Goal: Contribute content: Add original content to the website for others to see

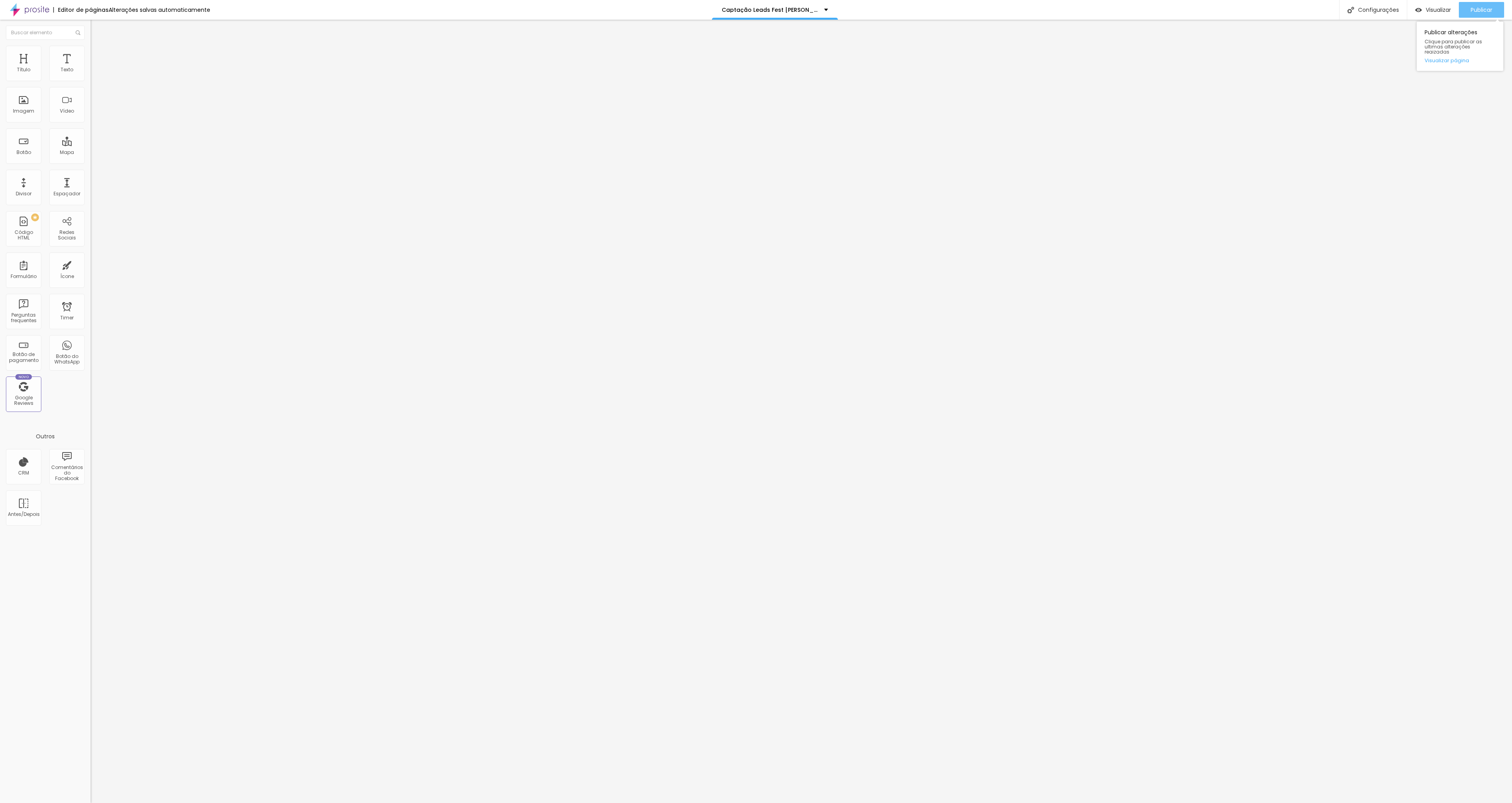
click at [1481, 8] on span "Publicar" at bounding box center [1481, 9] width 22 height 6
click at [792, 4] on div "Captação Leads Fest [PERSON_NAME]" at bounding box center [775, 10] width 126 height 20
click at [792, 4] on div "Captação Leads Fest [PERSON_NAME]" at bounding box center [775, 2] width 103 height 5
click at [15, 110] on div "Imagem" at bounding box center [23, 110] width 21 height 5
click at [31, 108] on div "Imagem" at bounding box center [23, 110] width 21 height 5
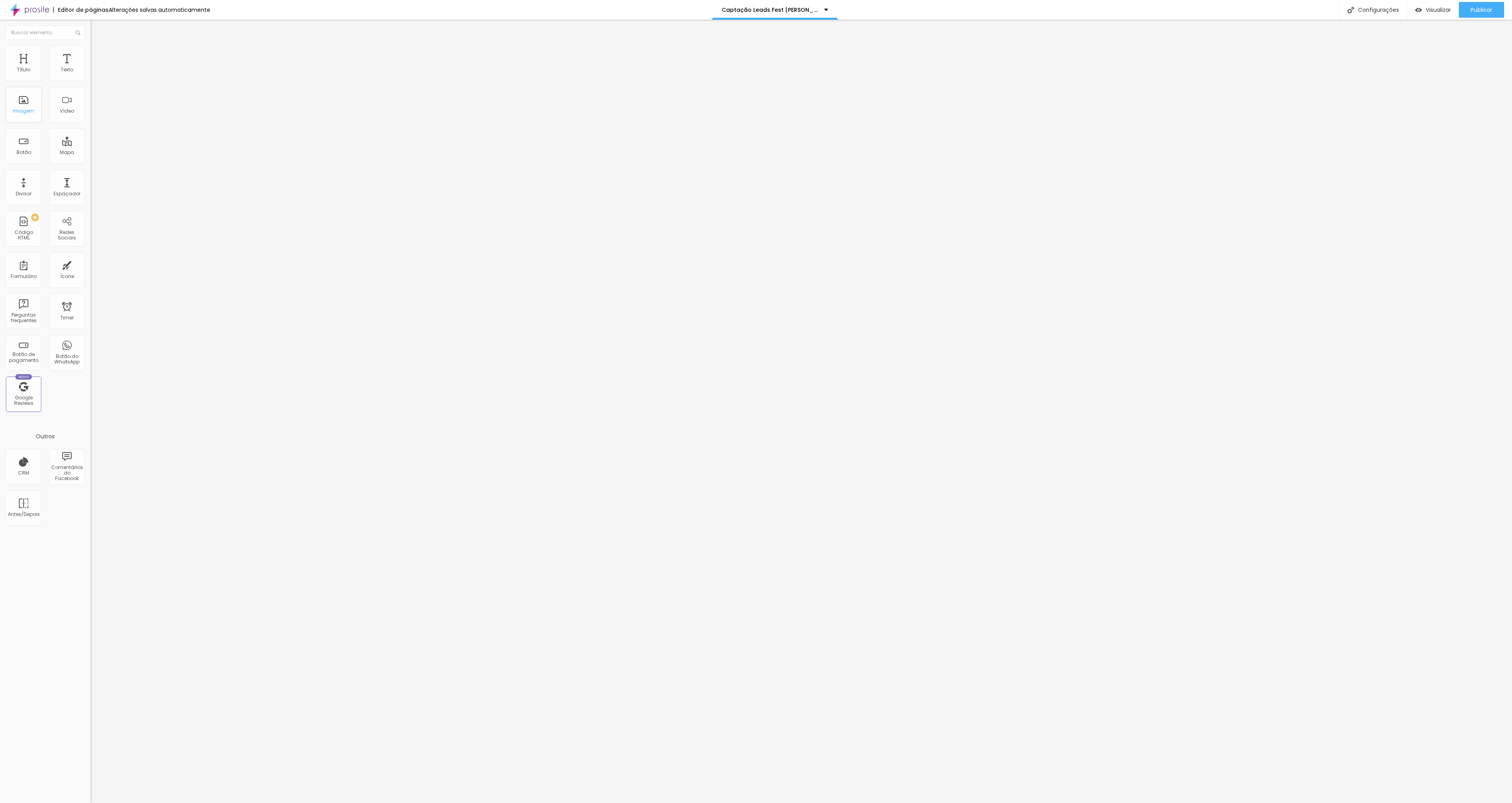
click at [31, 108] on div "Imagem" at bounding box center [23, 110] width 21 height 5
click at [90, 68] on span "Trocar imagem" at bounding box center [112, 64] width 43 height 6
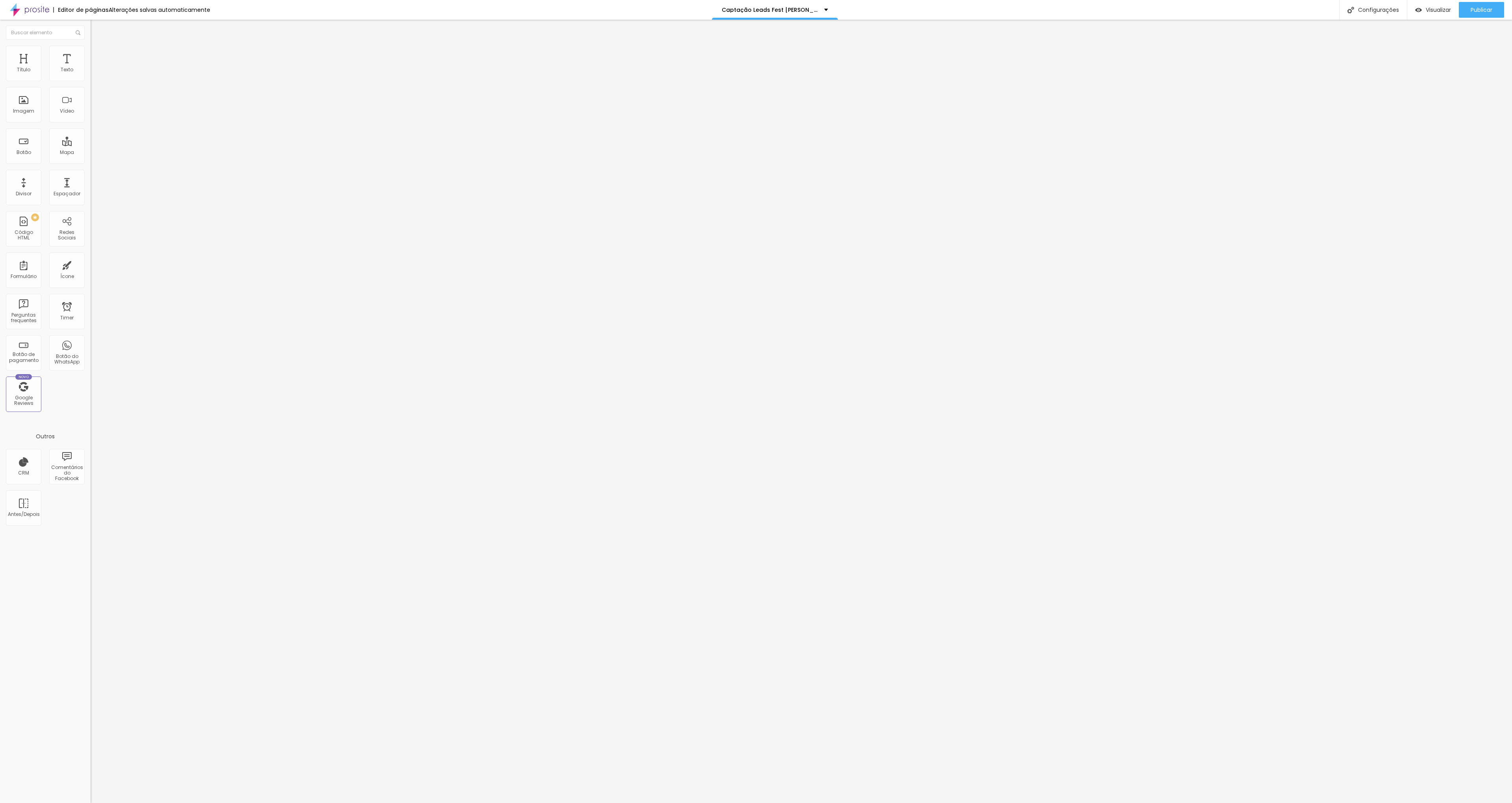
click at [90, 68] on span "Trocar imagem" at bounding box center [112, 64] width 43 height 6
click at [1493, 5] on button "Publicar" at bounding box center [1481, 9] width 45 height 16
